Goal: Task Accomplishment & Management: Manage account settings

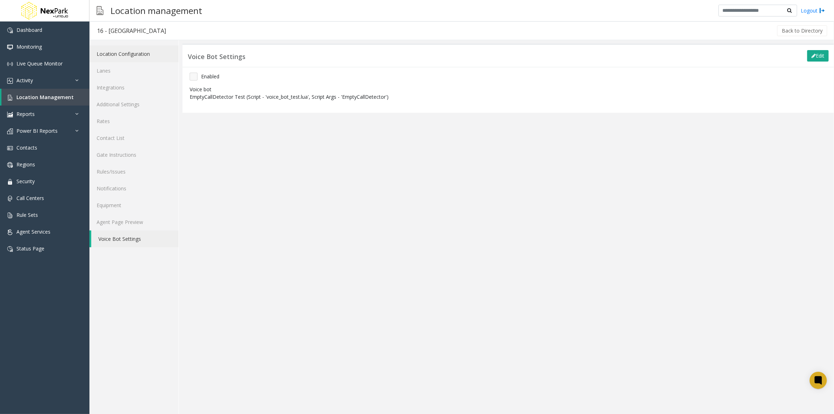
click at [123, 56] on link "Location Configuration" at bounding box center [133, 53] width 89 height 17
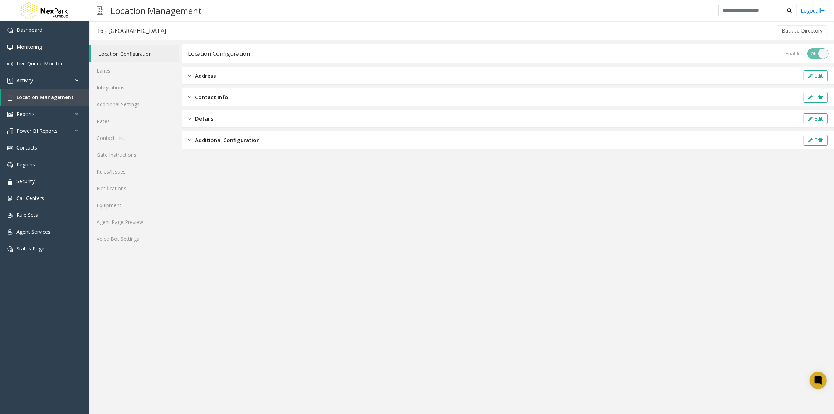
click at [224, 143] on span "Additional Configuration" at bounding box center [227, 140] width 65 height 8
click at [252, 142] on span "Additional Configuration" at bounding box center [227, 140] width 65 height 8
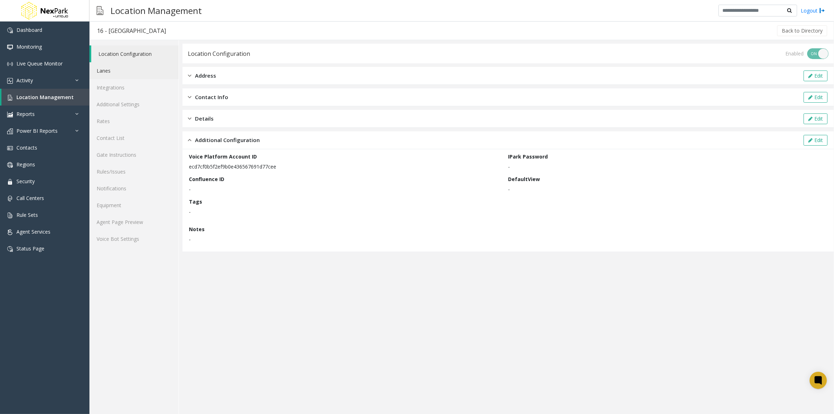
click at [106, 74] on link "Lanes" at bounding box center [133, 70] width 89 height 17
